Goal: Task Accomplishment & Management: Complete application form

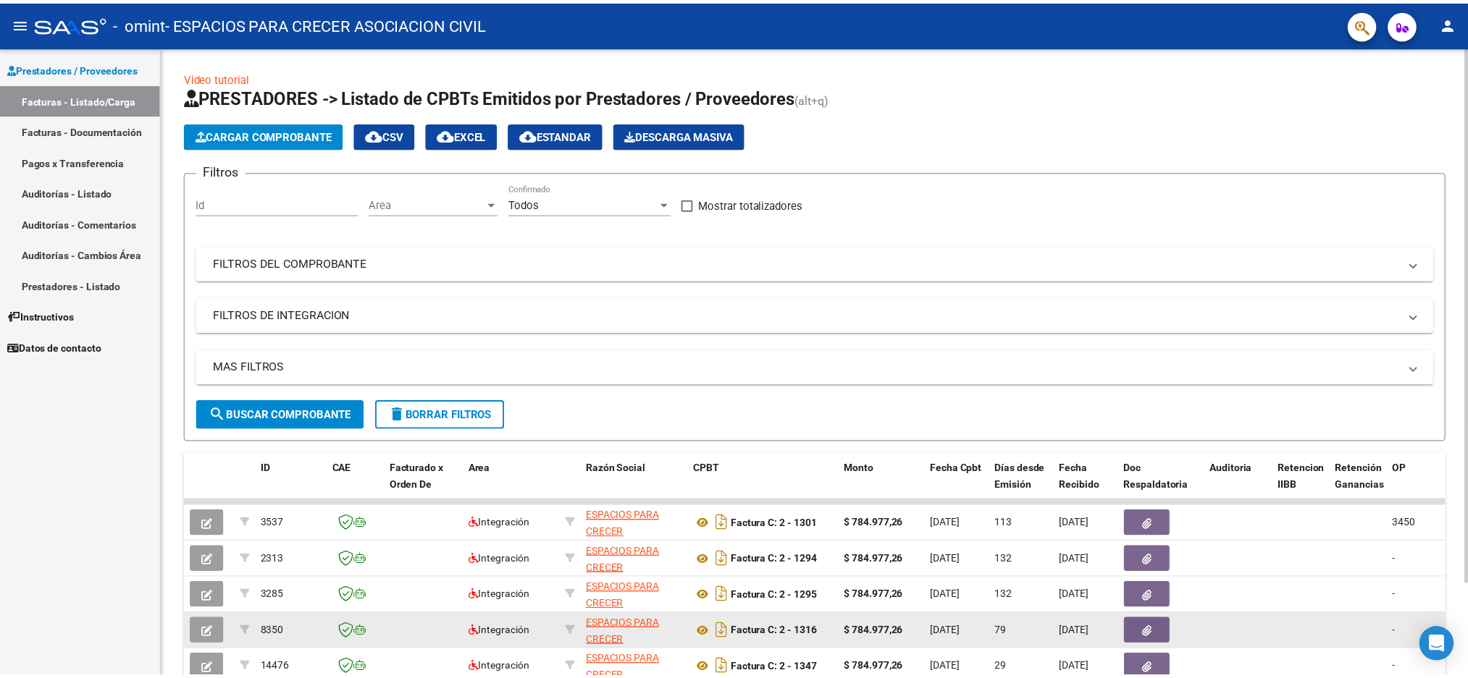
scroll to position [109, 0]
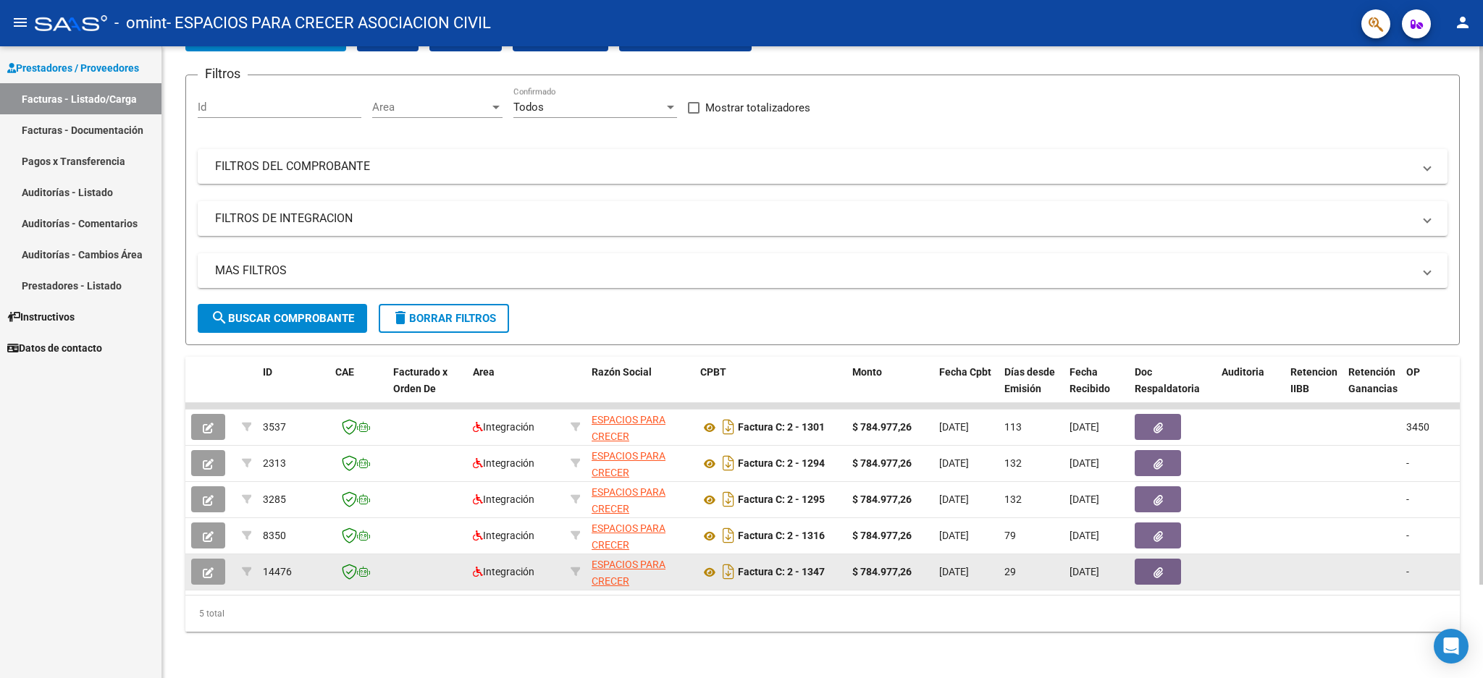
click at [205, 565] on span "button" at bounding box center [208, 571] width 11 height 13
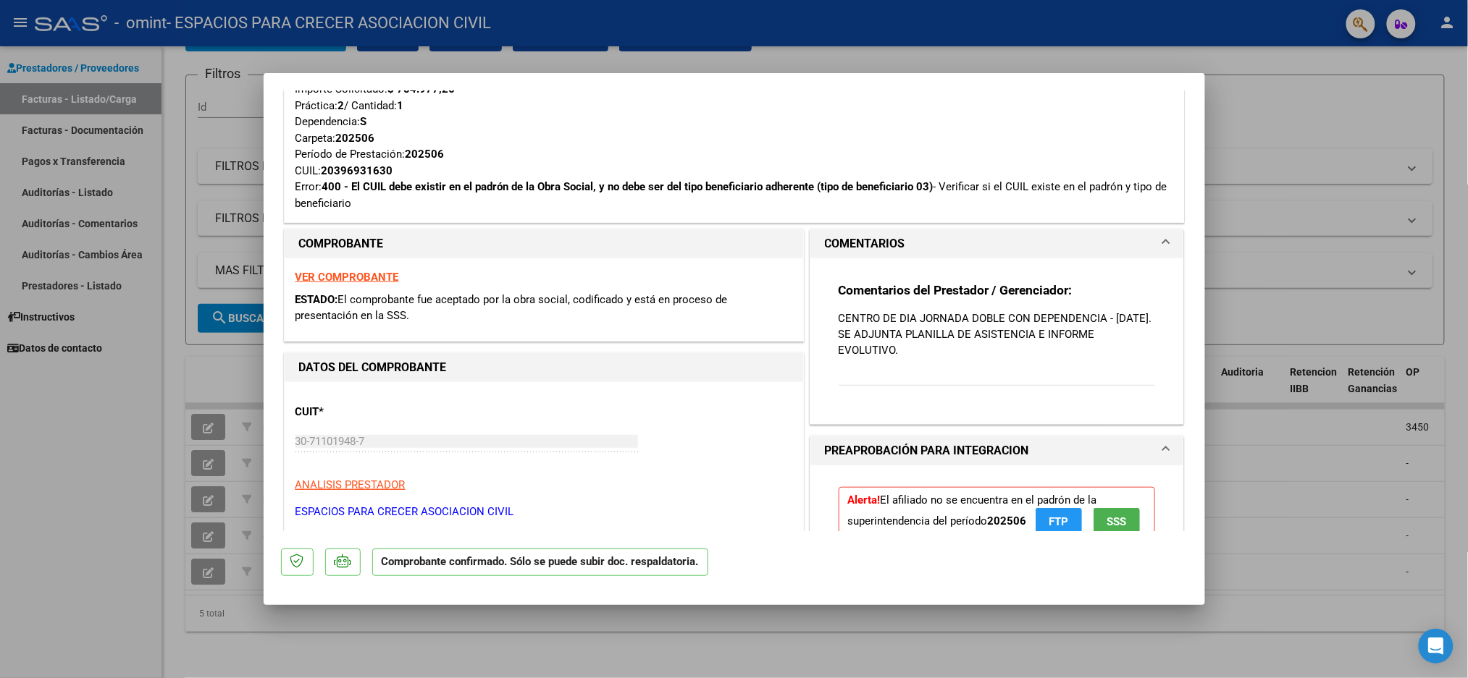
scroll to position [386, 0]
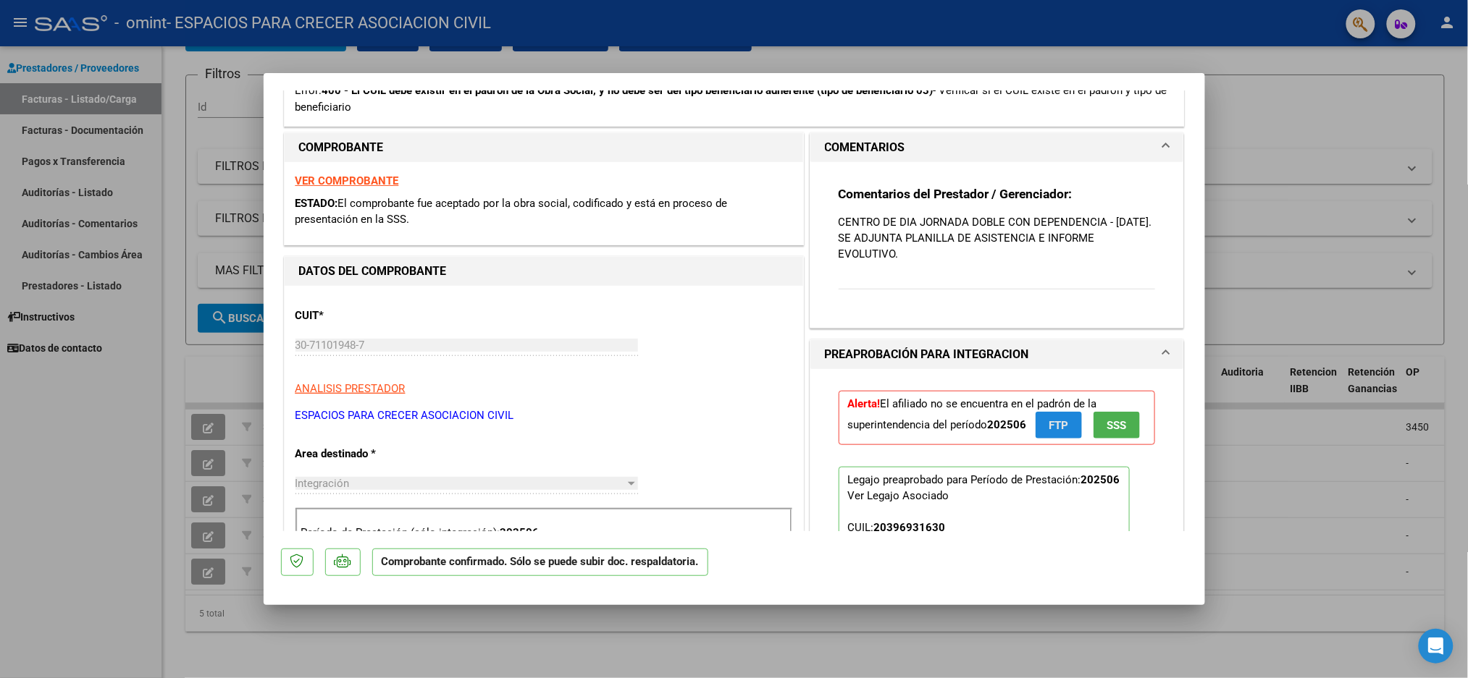
click at [1051, 422] on span "FTP" at bounding box center [1058, 425] width 20 height 13
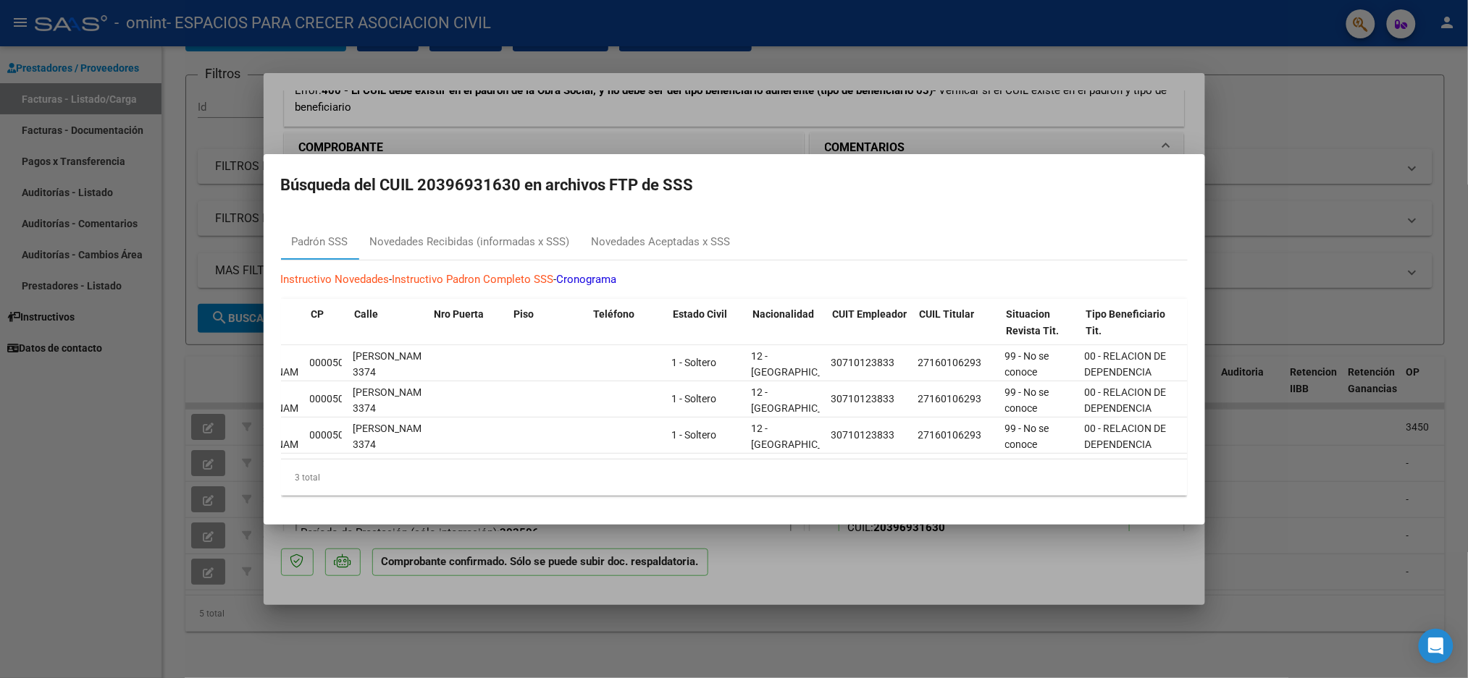
scroll to position [0, 0]
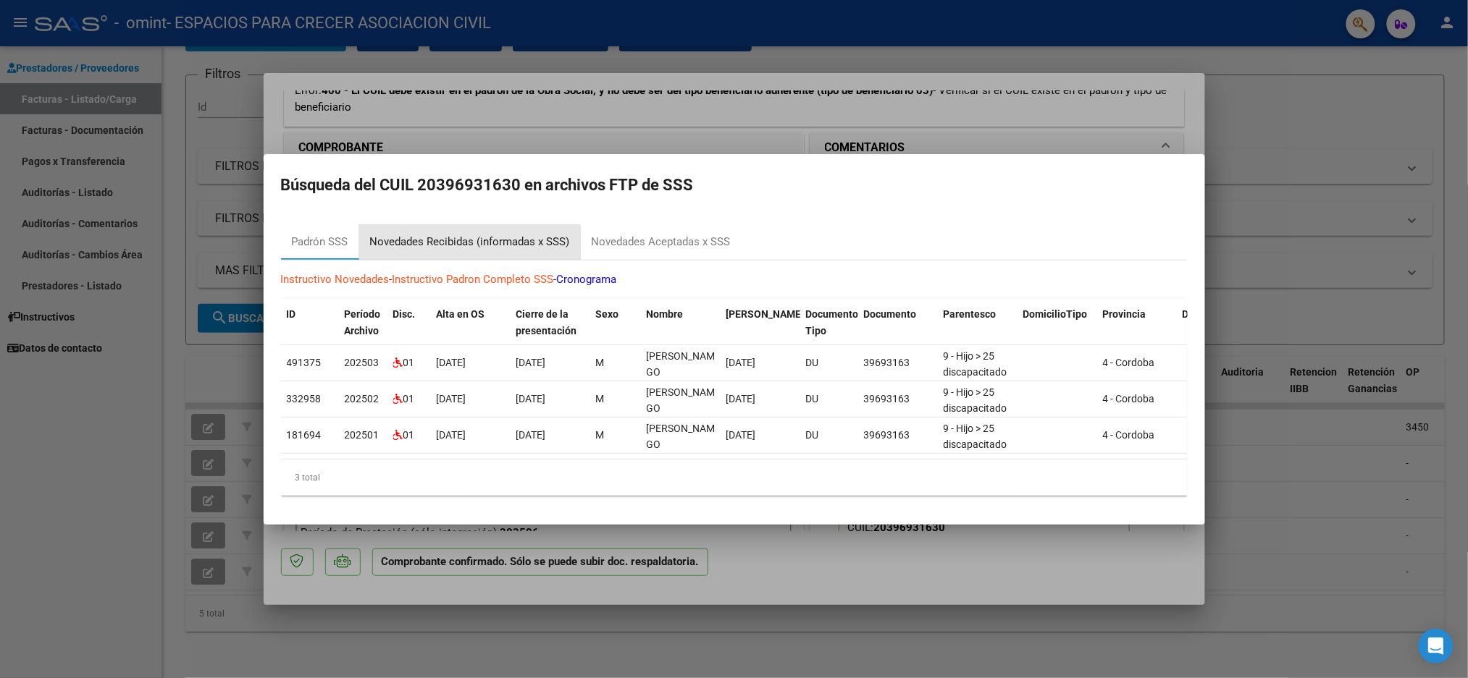
click at [427, 244] on div "Novedades Recibidas (informadas x SSS)" at bounding box center [470, 242] width 222 height 35
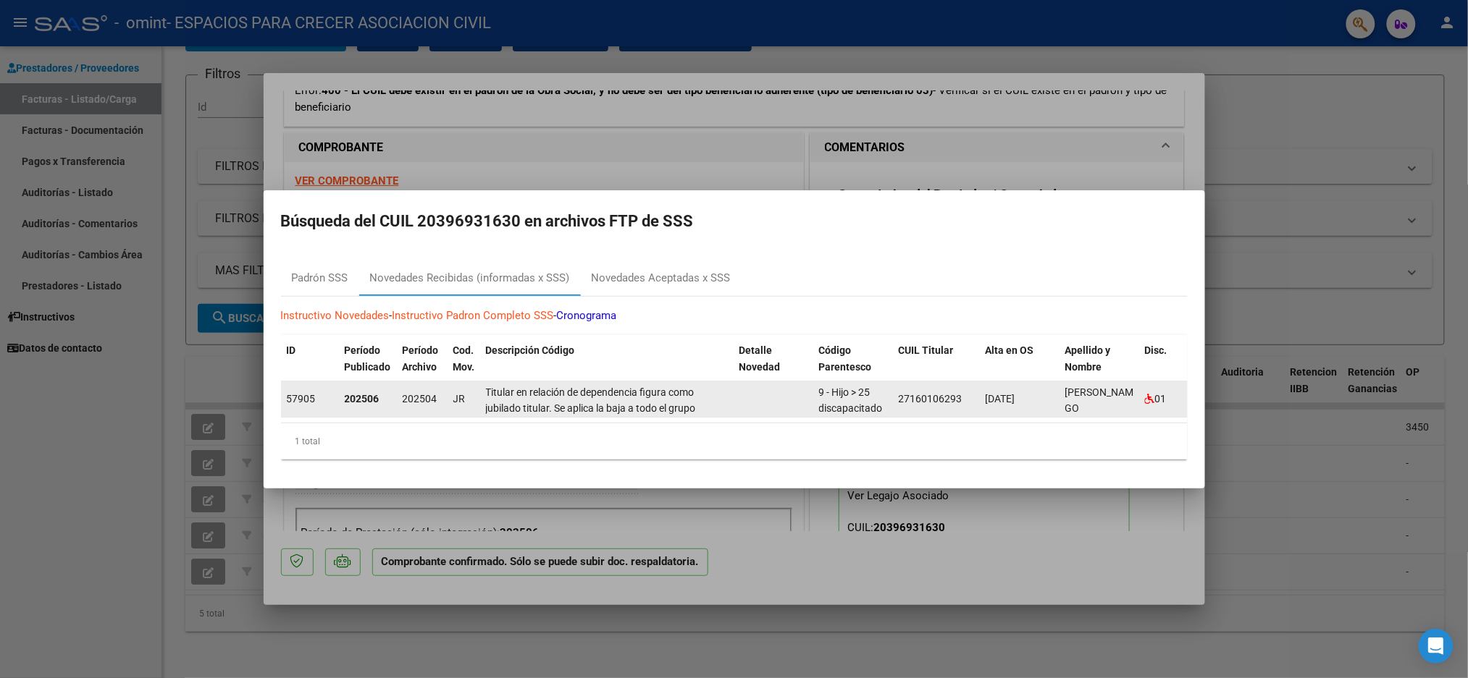
scroll to position [35, 0]
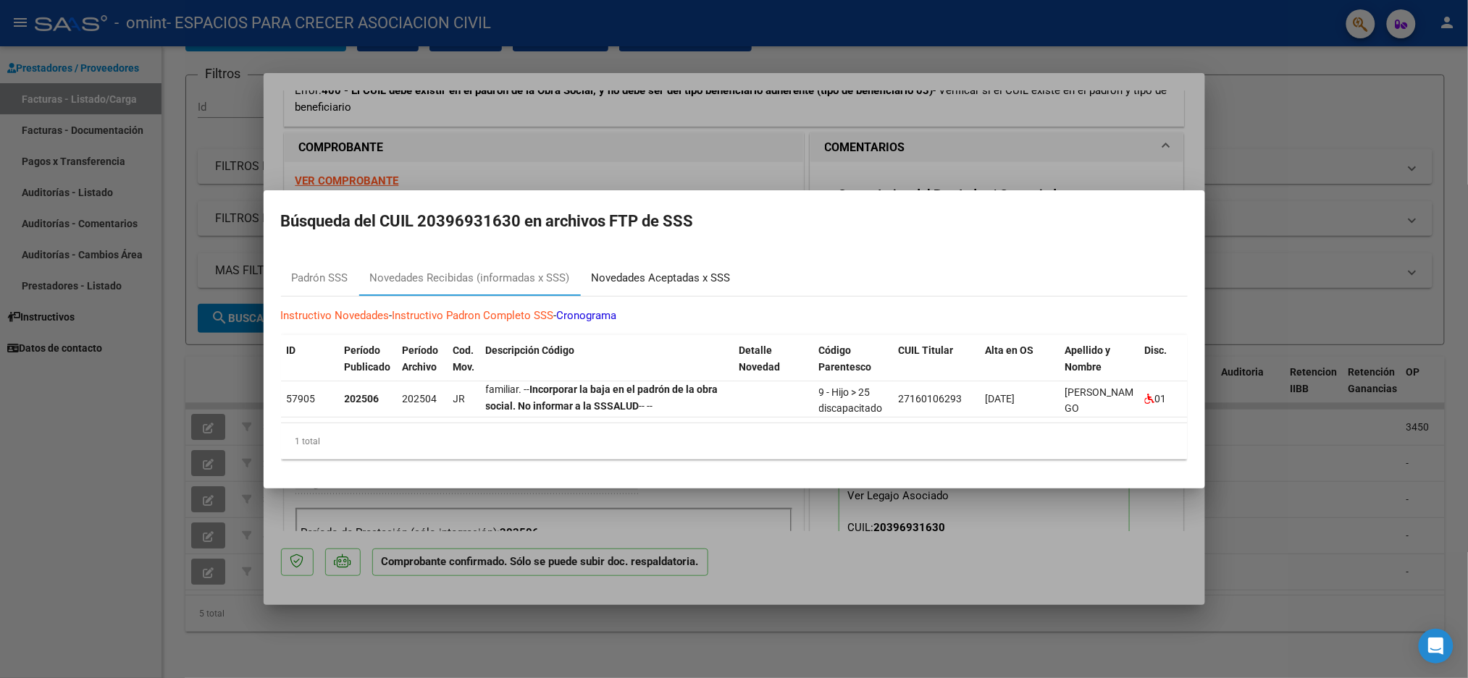
click at [629, 275] on div "Novedades Aceptadas x SSS" at bounding box center [661, 278] width 139 height 17
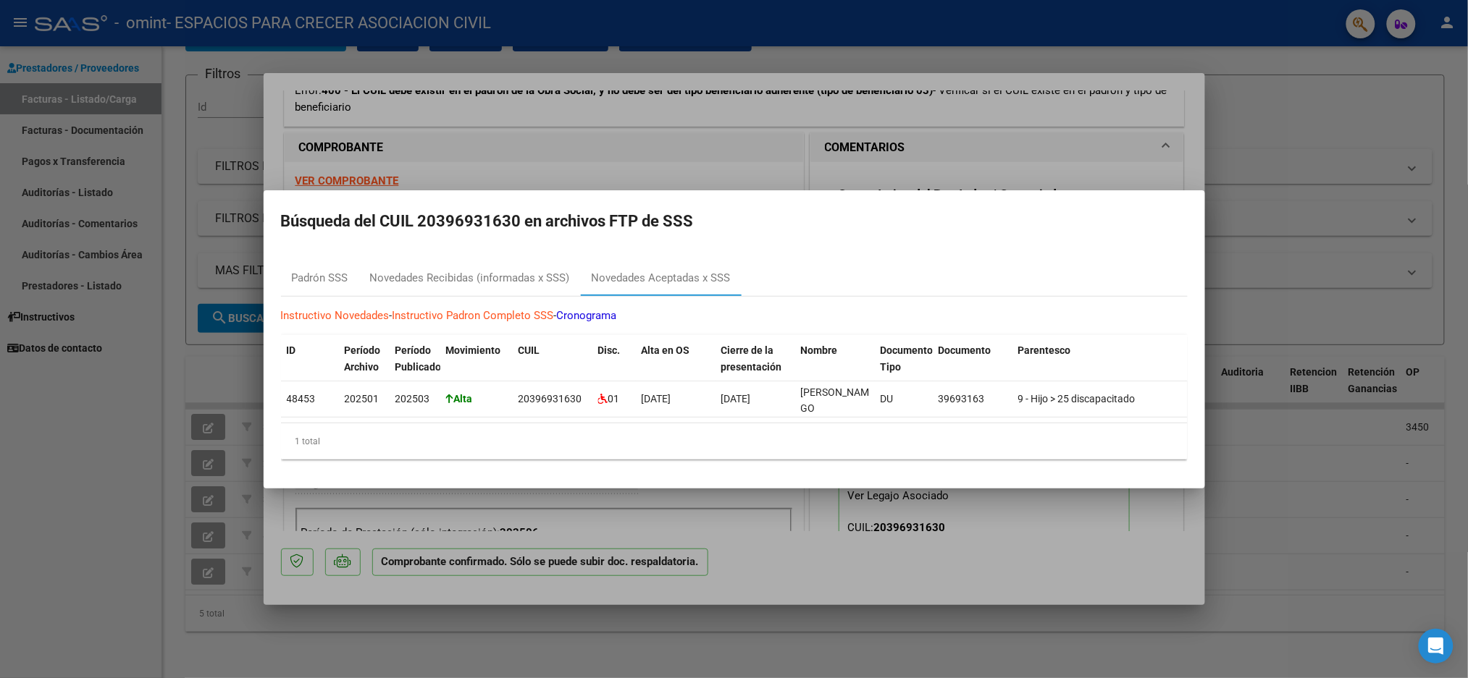
click at [513, 309] on link "Instructivo Padron Completo SSS" at bounding box center [472, 315] width 161 height 13
click at [519, 274] on div "Novedades Recibidas (informadas x SSS)" at bounding box center [470, 278] width 200 height 17
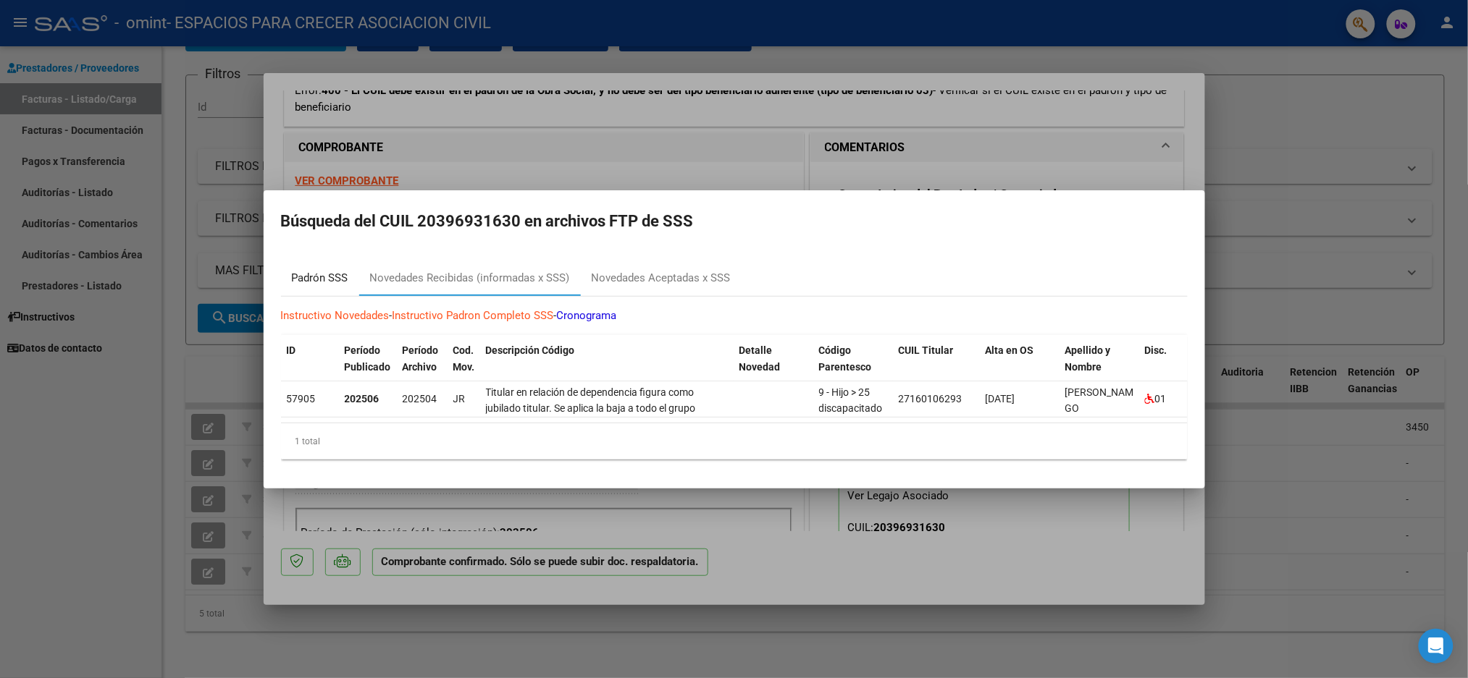
click at [306, 277] on div "Padrón SSS" at bounding box center [320, 278] width 56 height 17
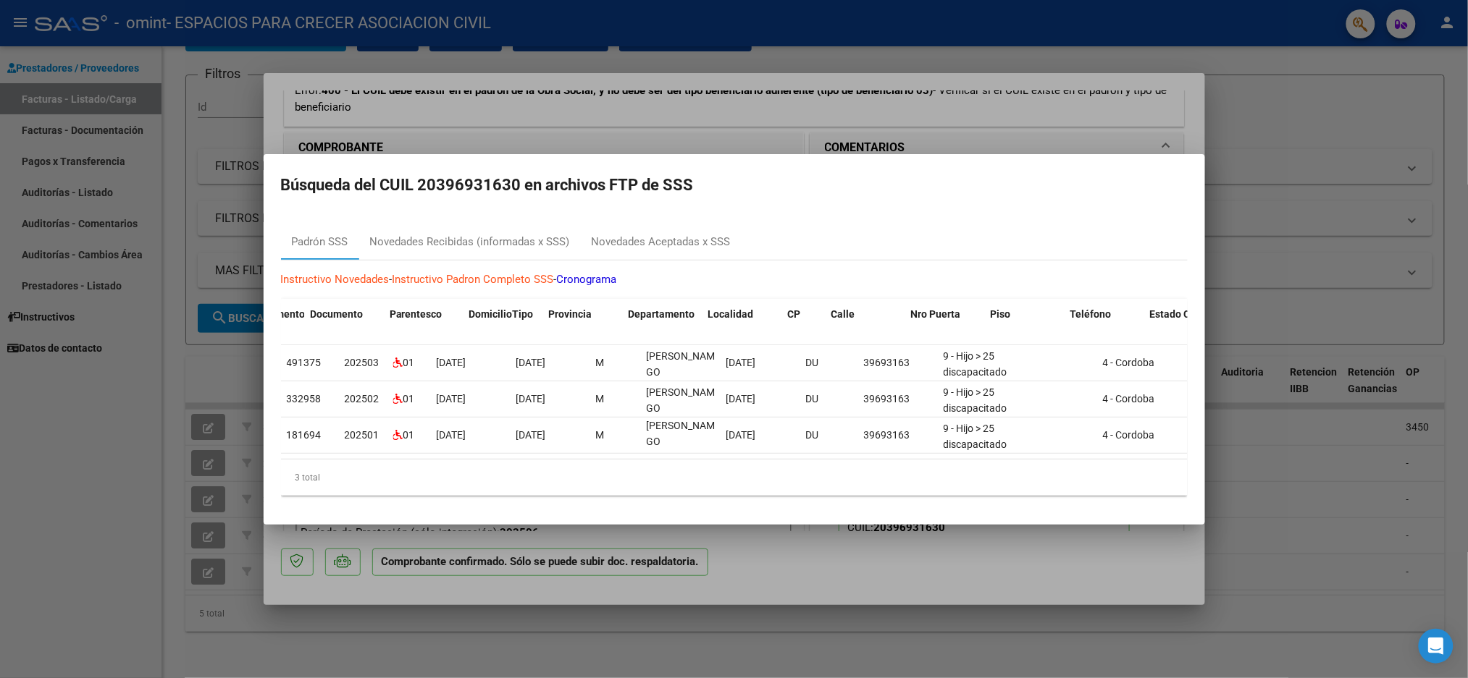
scroll to position [0, 553]
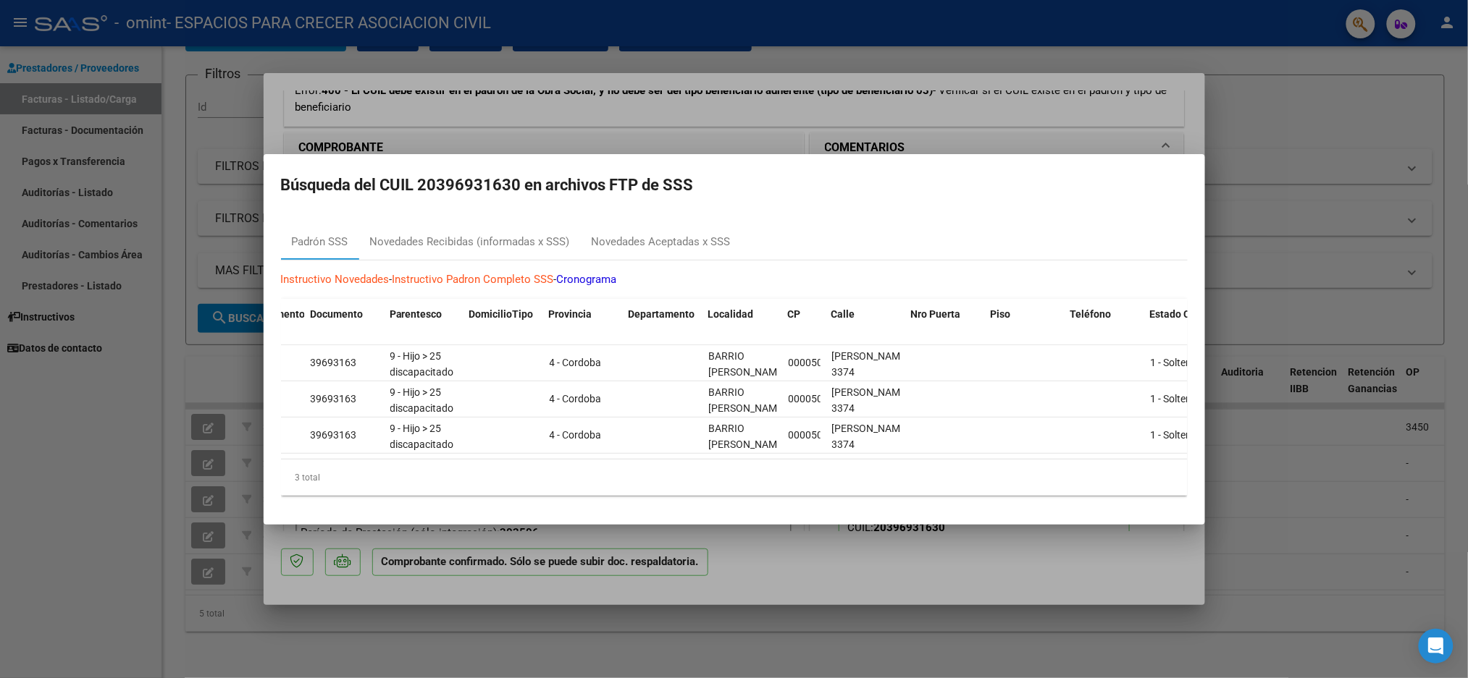
click at [829, 99] on div at bounding box center [734, 339] width 1468 height 678
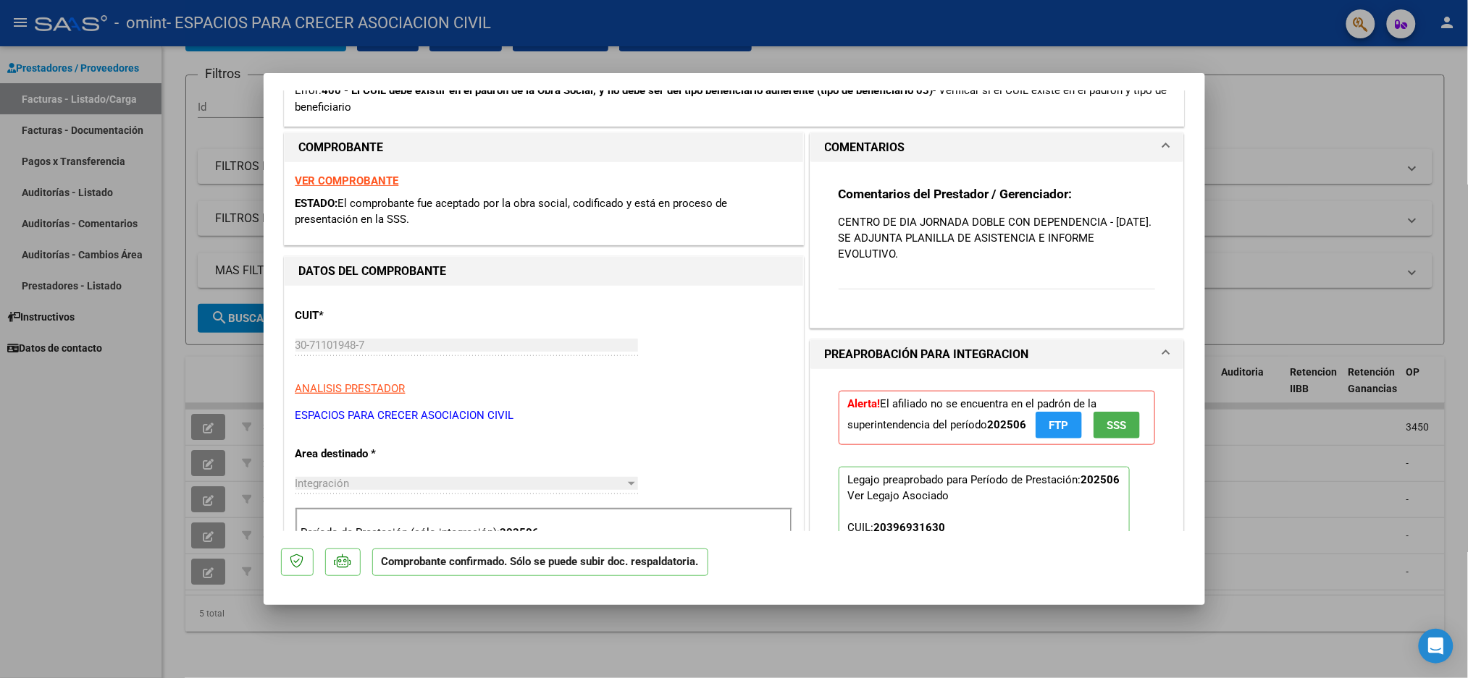
click at [1059, 426] on span "FTP" at bounding box center [1058, 425] width 20 height 13
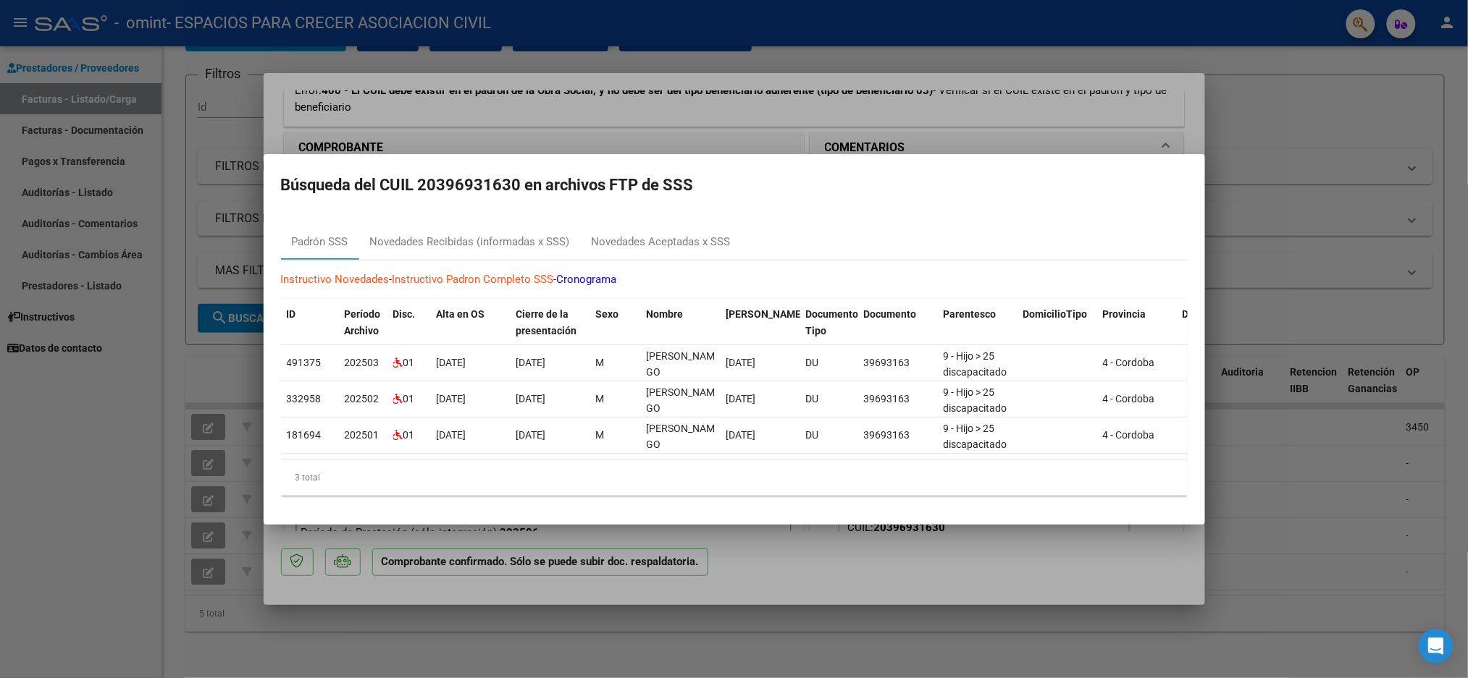
click at [760, 563] on div at bounding box center [734, 339] width 1468 height 678
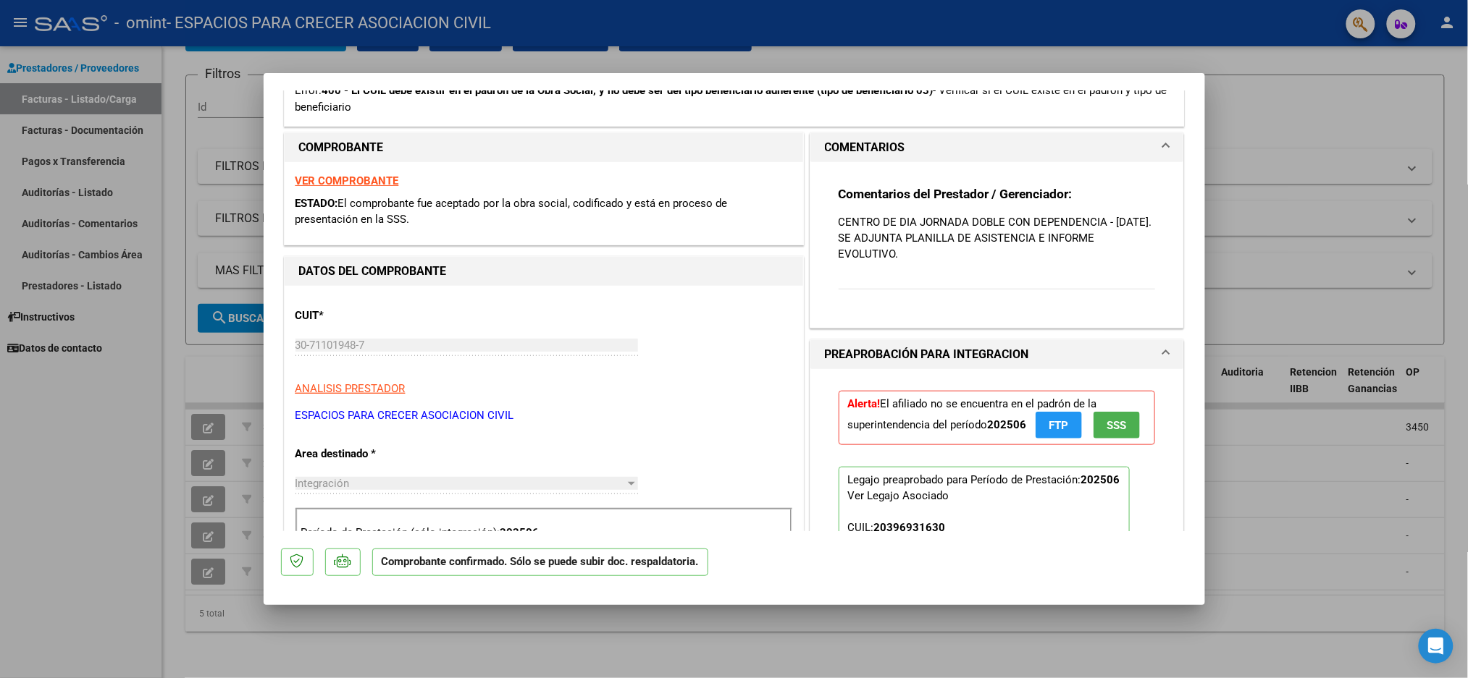
click at [1106, 432] on span "SSS" at bounding box center [1116, 425] width 20 height 13
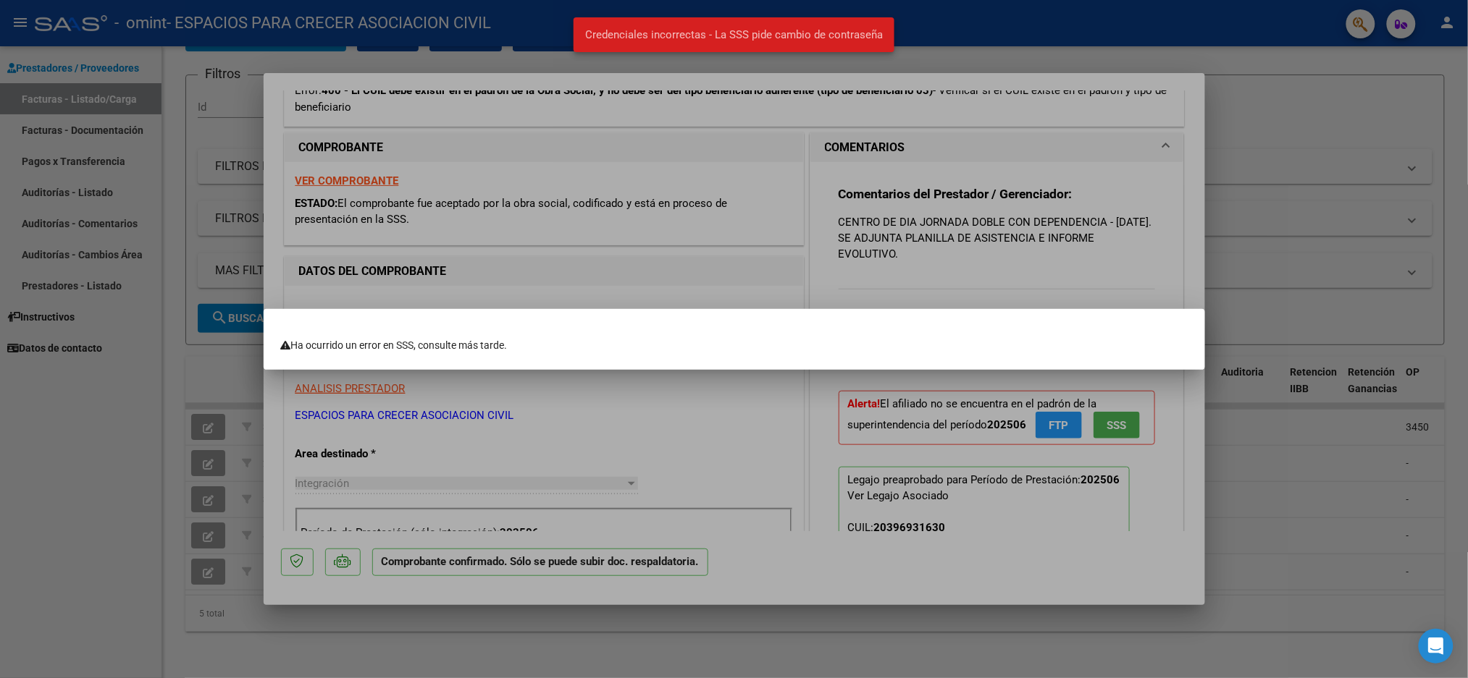
click at [940, 441] on div at bounding box center [734, 339] width 1468 height 678
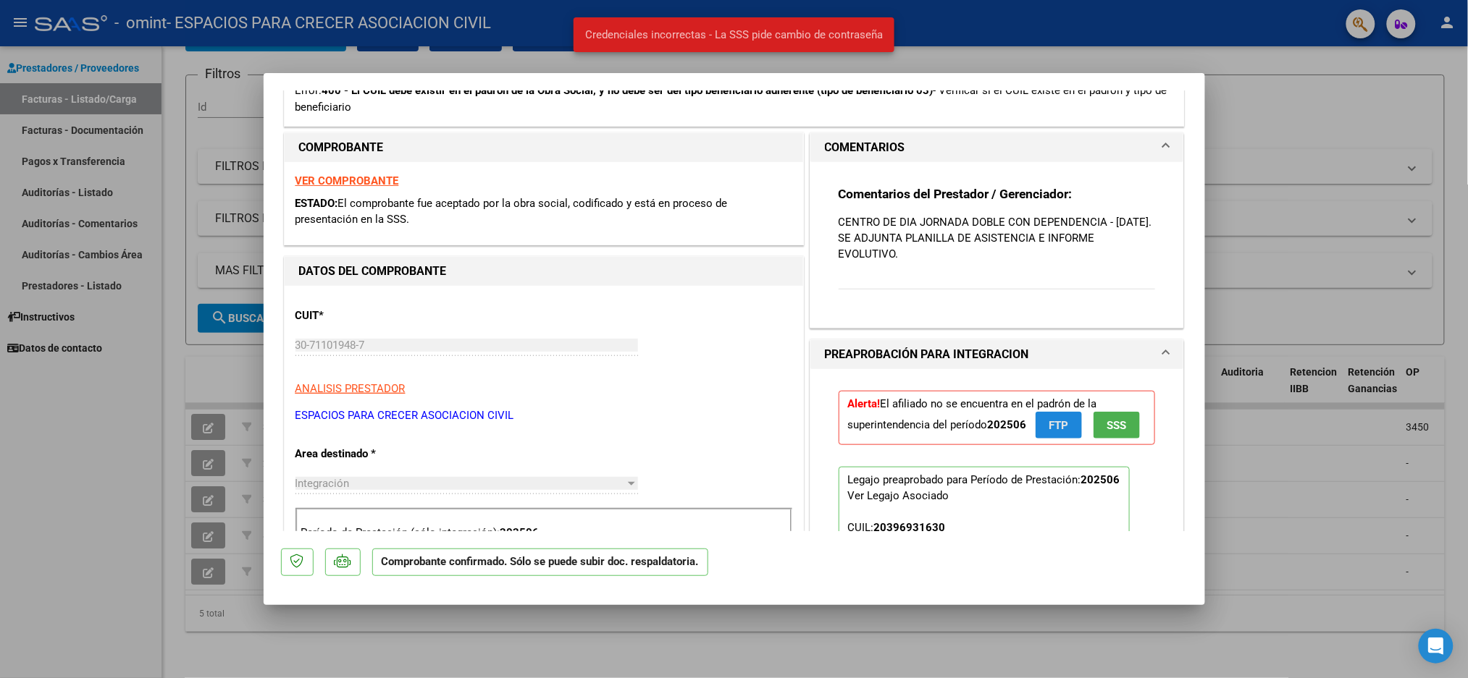
click at [1063, 437] on button "FTP" at bounding box center [1058, 425] width 46 height 27
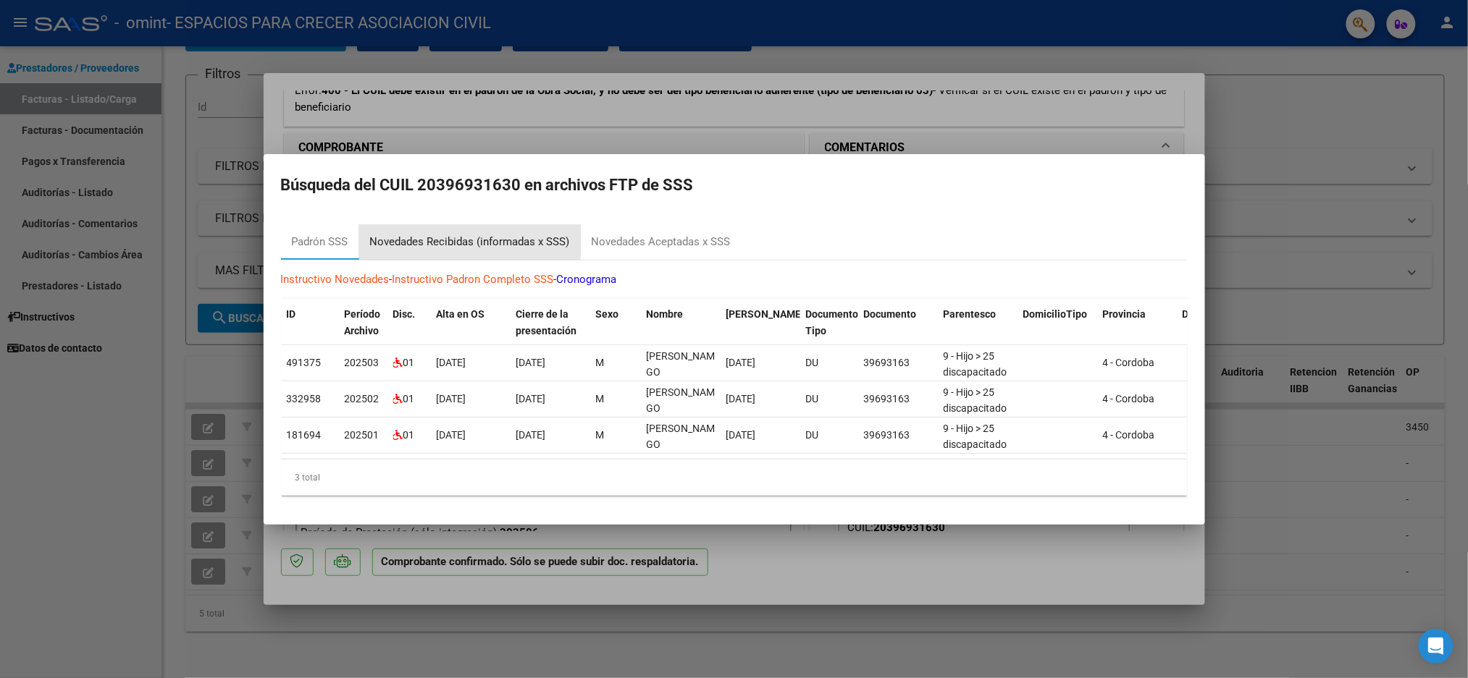
click at [422, 225] on div "Novedades Recibidas (informadas x SSS)" at bounding box center [470, 242] width 222 height 35
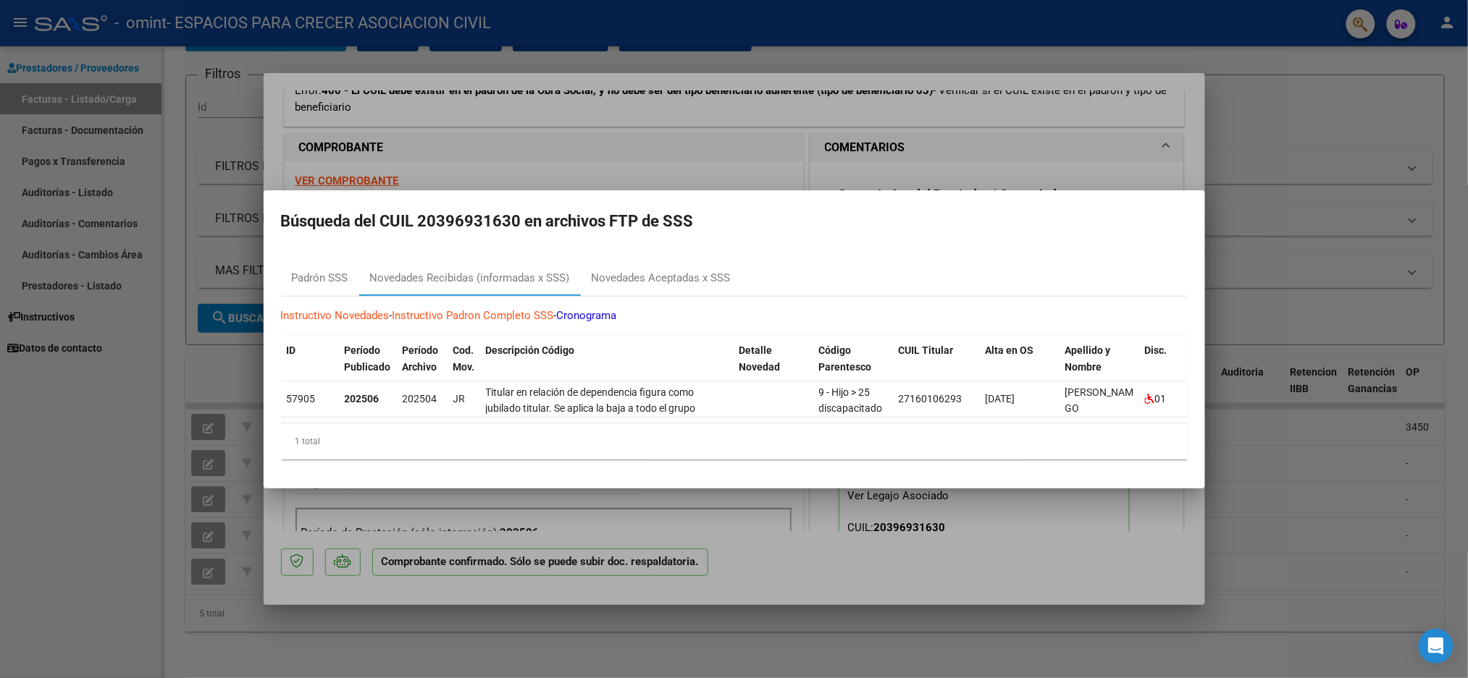
click at [602, 309] on link "Cronograma" at bounding box center [587, 315] width 60 height 13
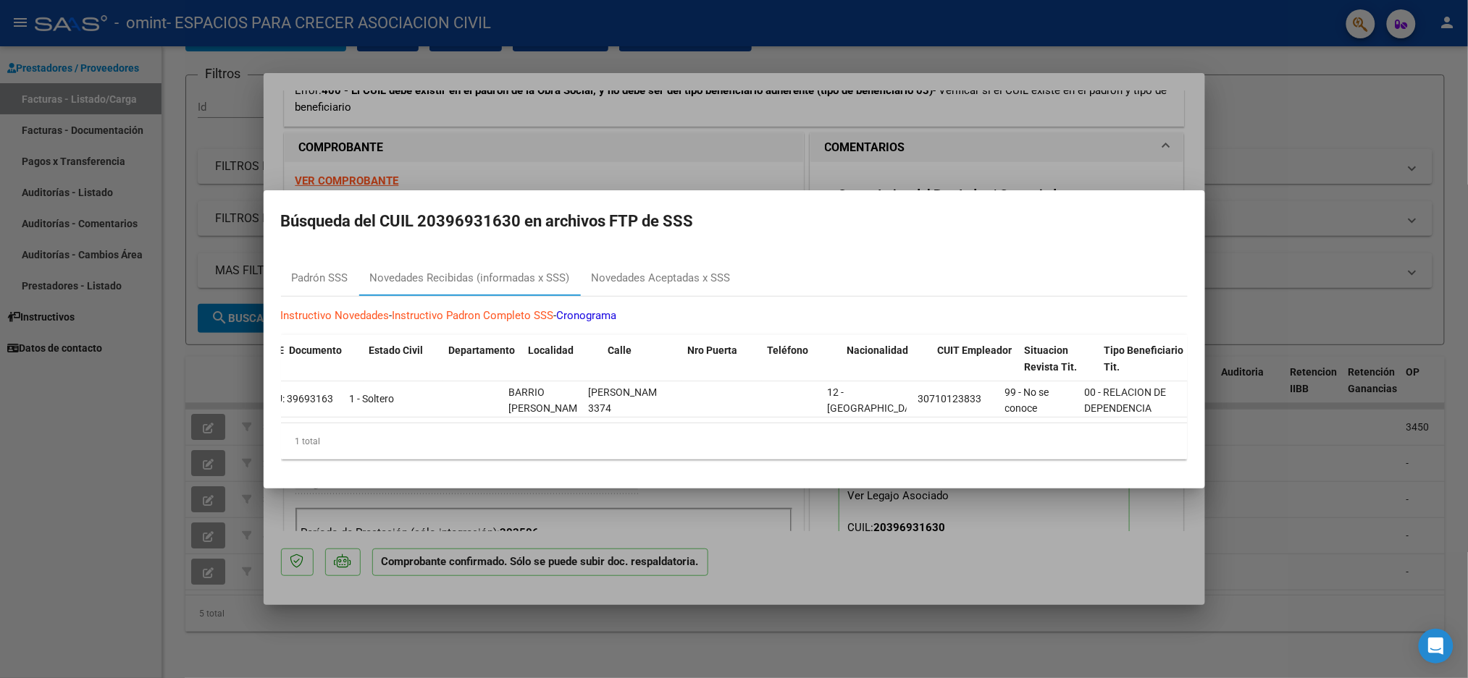
scroll to position [0, 0]
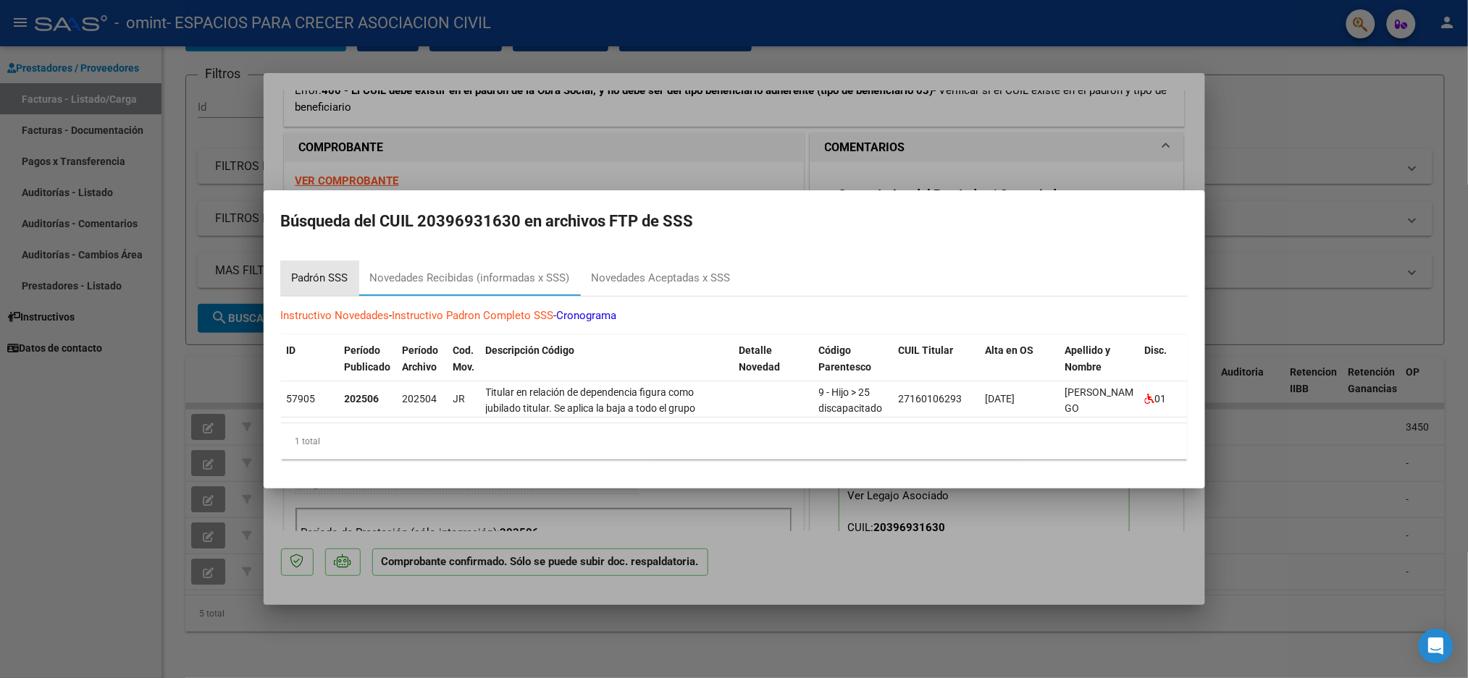
click at [306, 270] on div "Padrón SSS" at bounding box center [320, 278] width 56 height 17
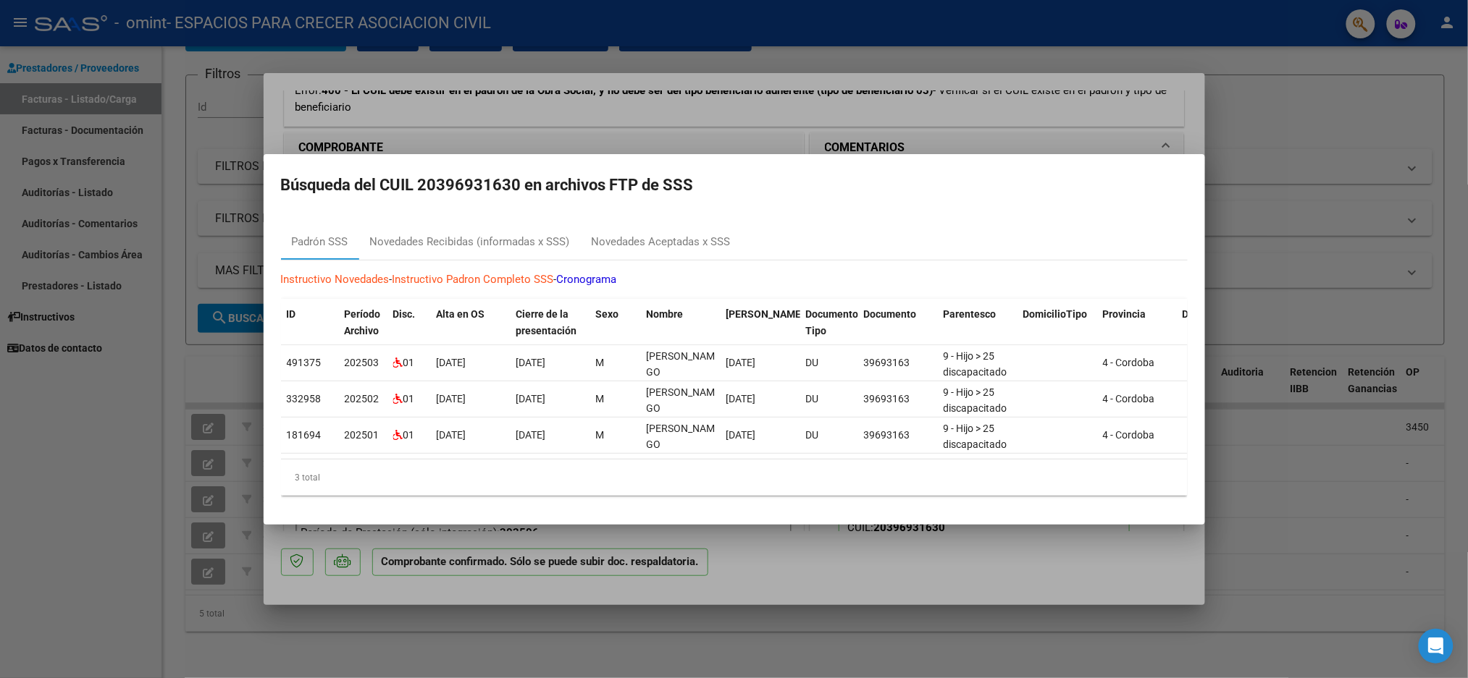
click at [1137, 120] on div at bounding box center [734, 339] width 1468 height 678
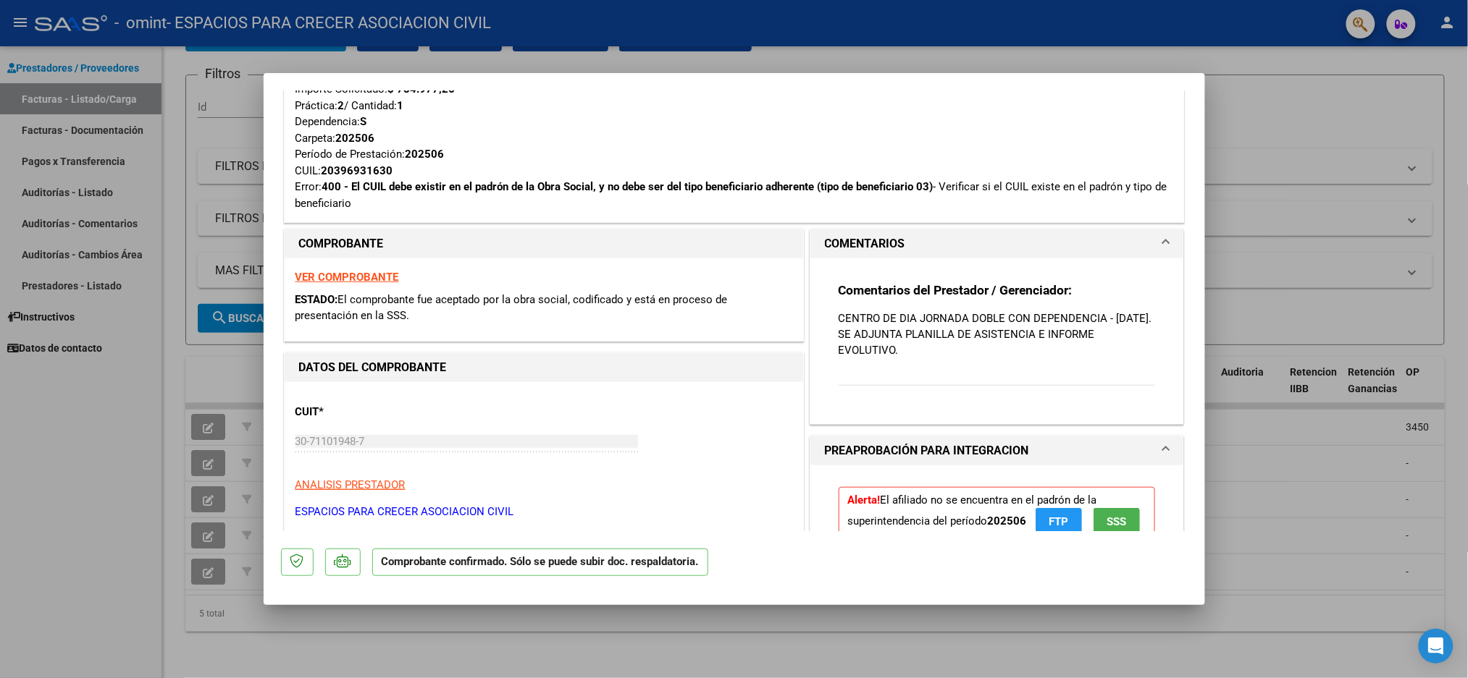
scroll to position [193, 0]
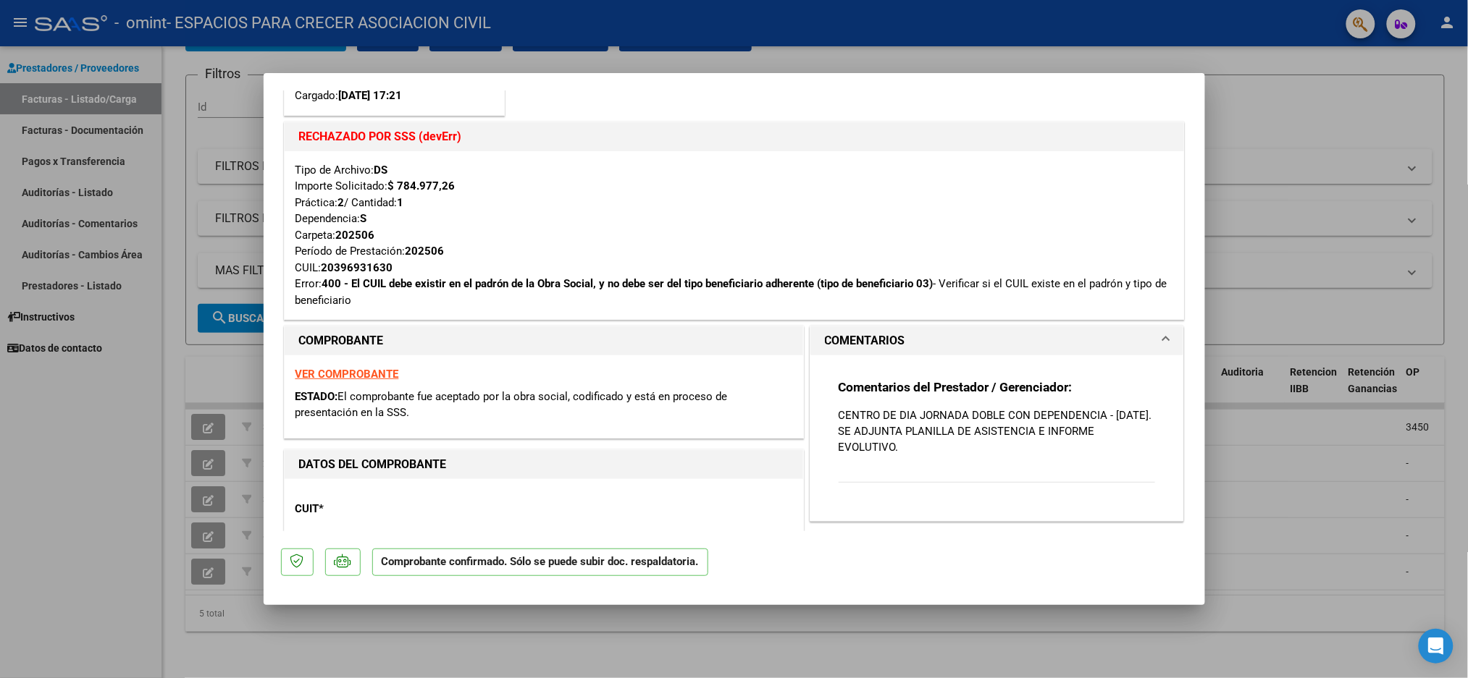
drag, startPoint x: 531, startPoint y: 281, endPoint x: 597, endPoint y: 282, distance: 66.6
click at [597, 282] on strong "400 - El CUIL debe existir en el padrón de la Obra Social, y no debe ser del ti…" at bounding box center [627, 283] width 611 height 13
drag, startPoint x: 597, startPoint y: 282, endPoint x: 349, endPoint y: 281, distance: 248.3
click at [349, 281] on strong "400 - El CUIL debe existir en el padrón de la Obra Social, y no debe ser del ti…" at bounding box center [627, 283] width 611 height 13
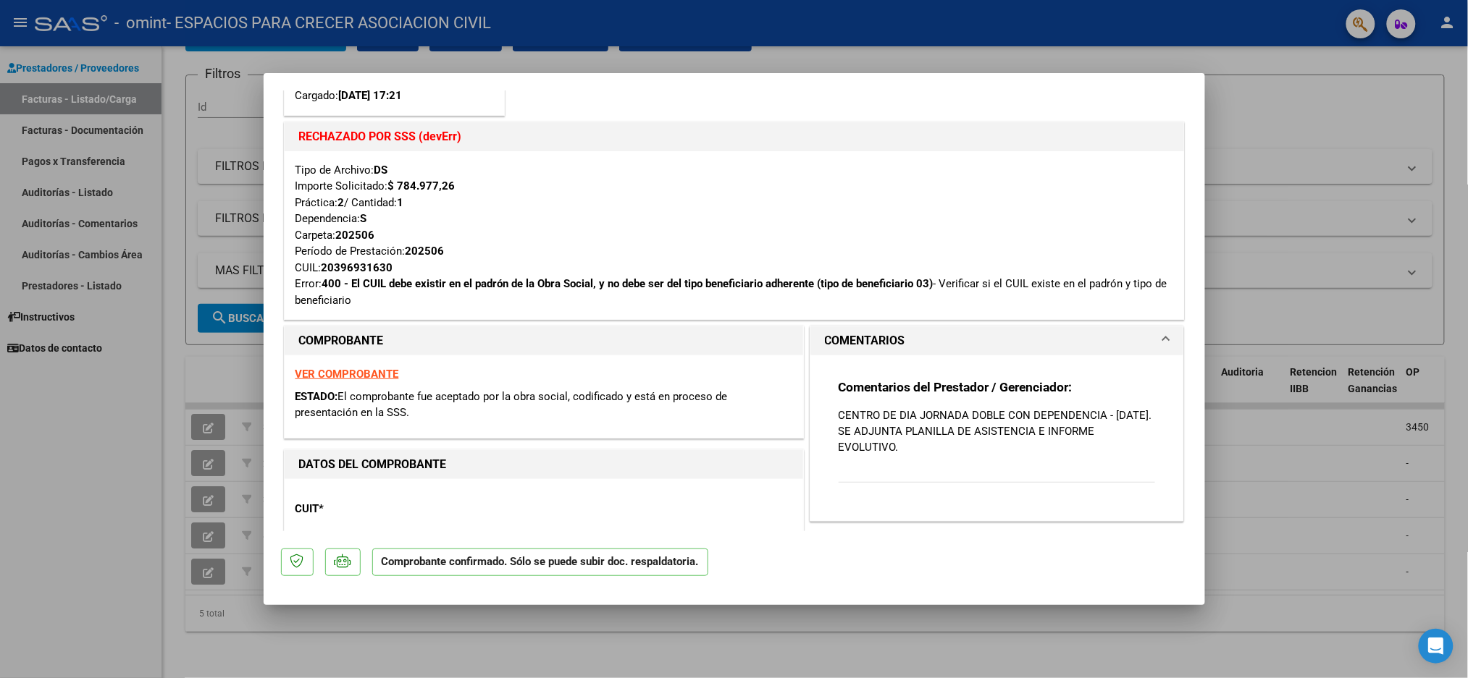
click at [1255, 227] on div at bounding box center [734, 339] width 1468 height 678
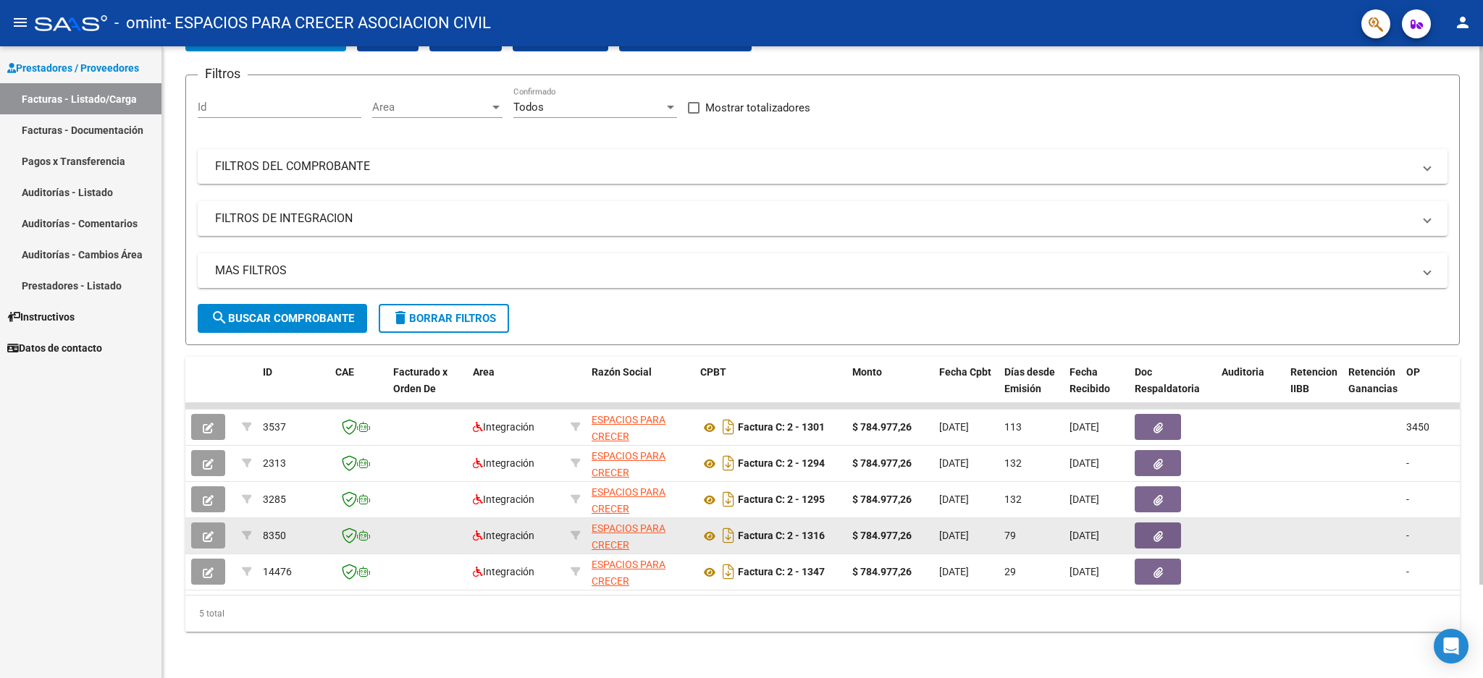
click at [204, 531] on icon "button" at bounding box center [208, 536] width 11 height 11
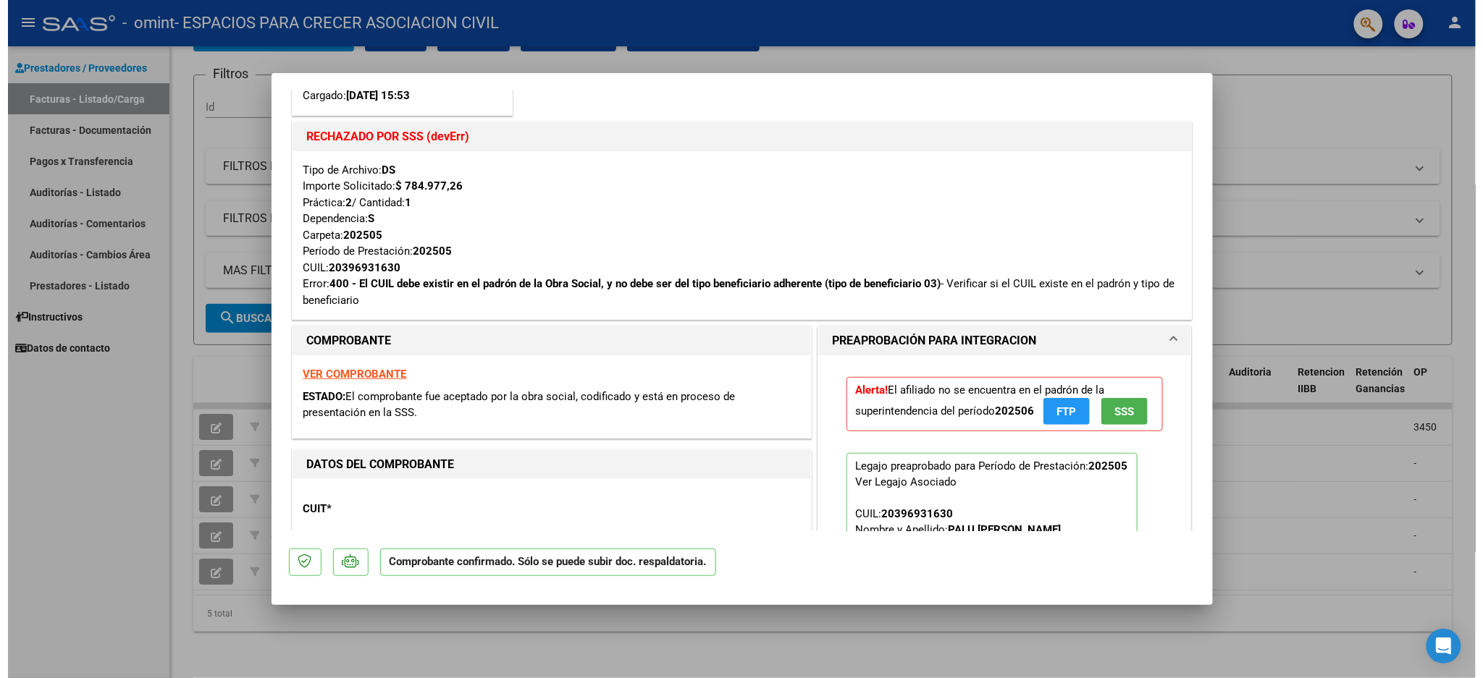
scroll to position [0, 0]
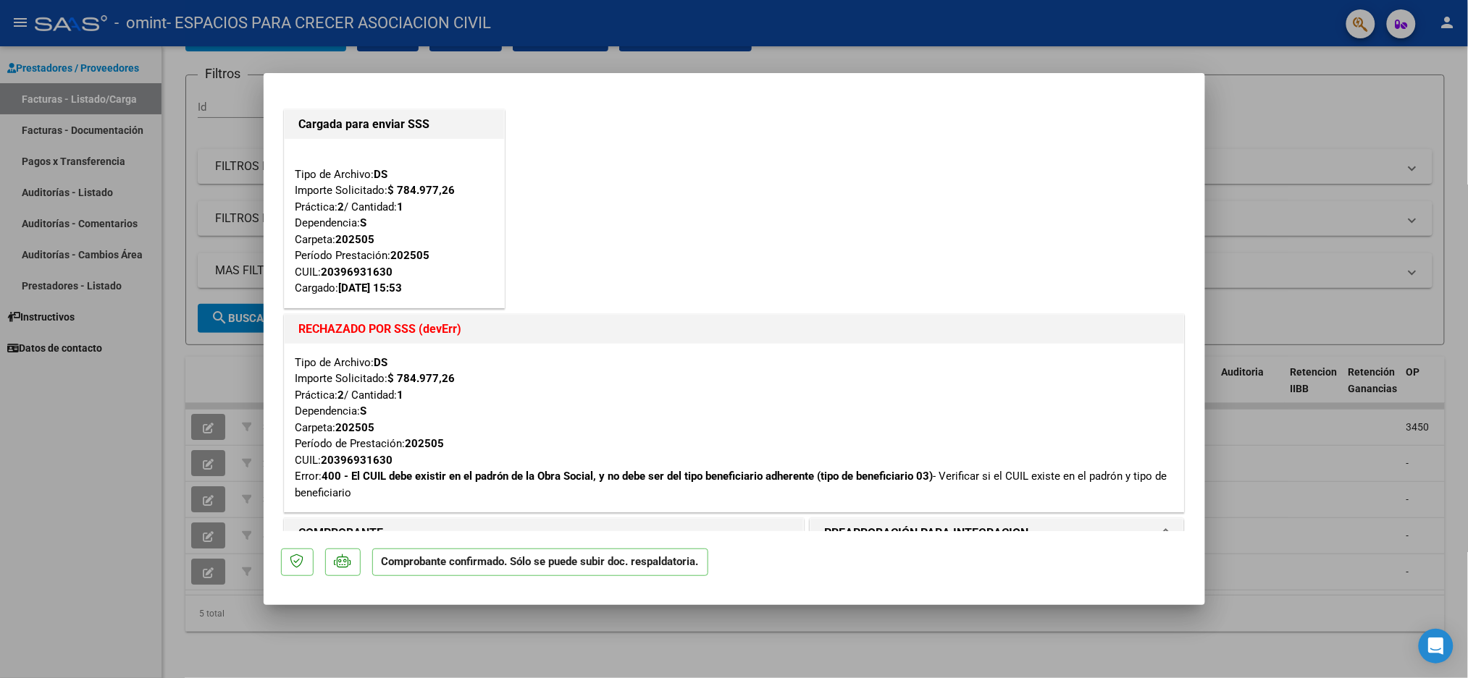
click at [151, 381] on div at bounding box center [734, 339] width 1468 height 678
type input "$ 0,00"
